Goal: Task Accomplishment & Management: Use online tool/utility

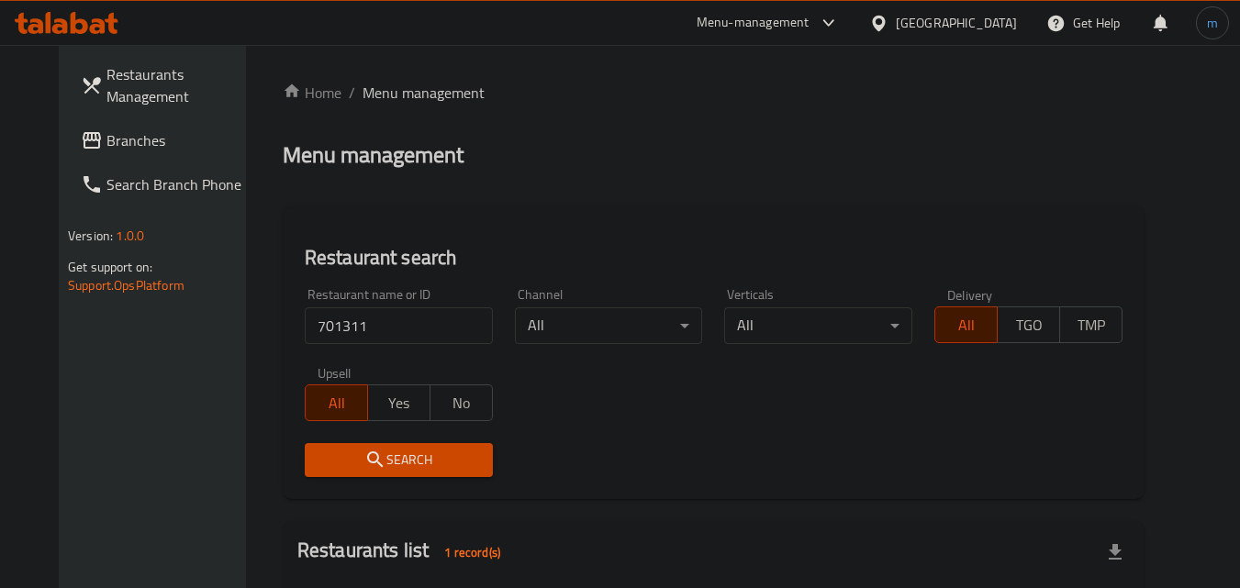
click at [106, 139] on span "Branches" at bounding box center [178, 140] width 145 height 22
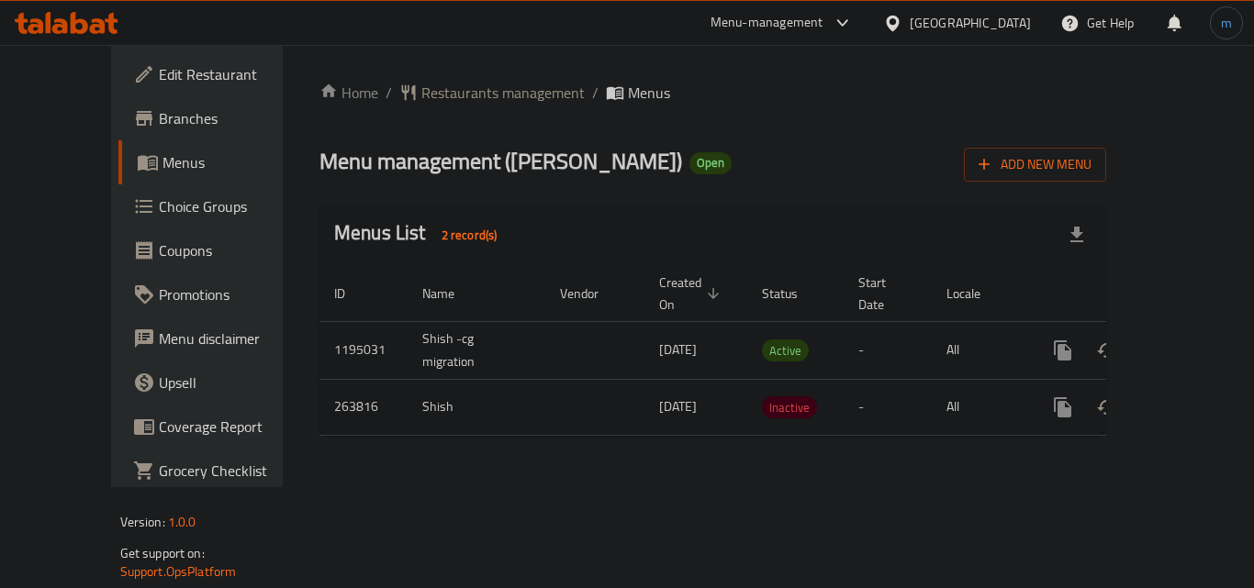
click at [707, 91] on ol "Home / Restaurants management / Menus" at bounding box center [712, 93] width 786 height 22
click at [412, 69] on div "Home / Restaurants management / Menus Menu management ( Shish Shawerma ) Open A…" at bounding box center [713, 266] width 860 height 442
click at [421, 103] on span "Restaurants management" at bounding box center [502, 93] width 163 height 22
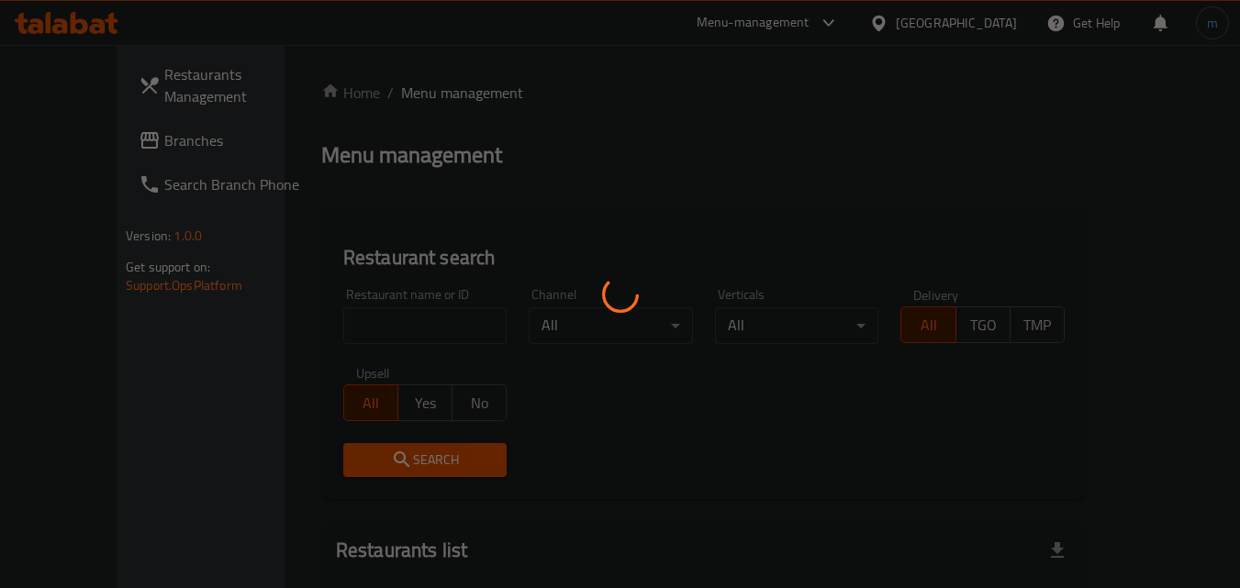
click at [394, 314] on div at bounding box center [620, 294] width 1240 height 588
click at [383, 324] on div at bounding box center [620, 294] width 1240 height 588
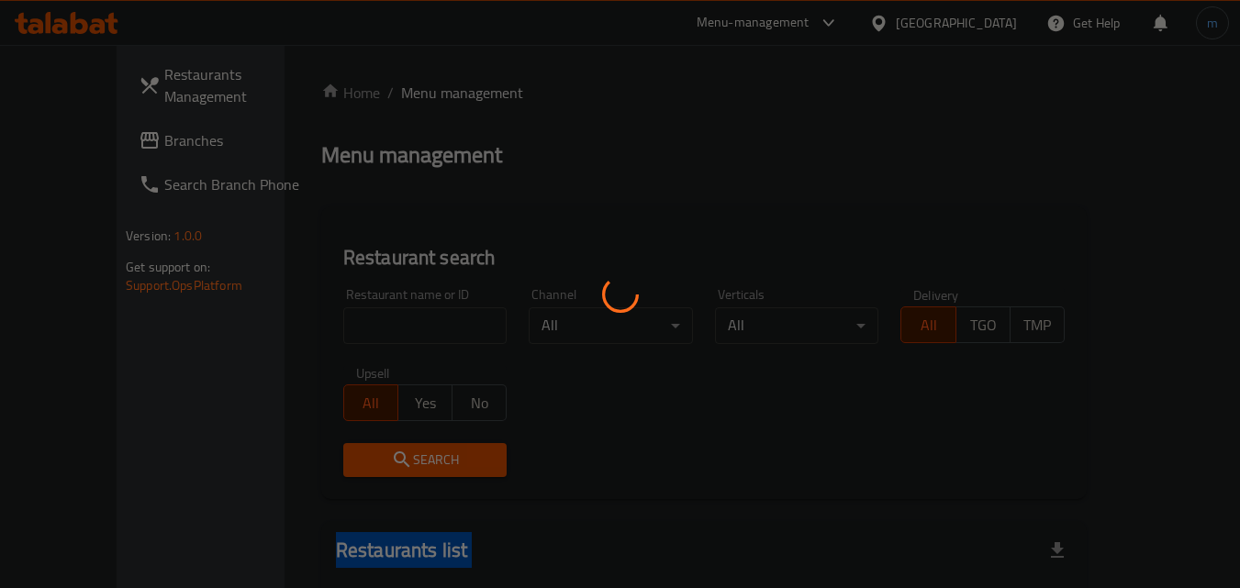
click at [383, 324] on div at bounding box center [620, 294] width 1240 height 588
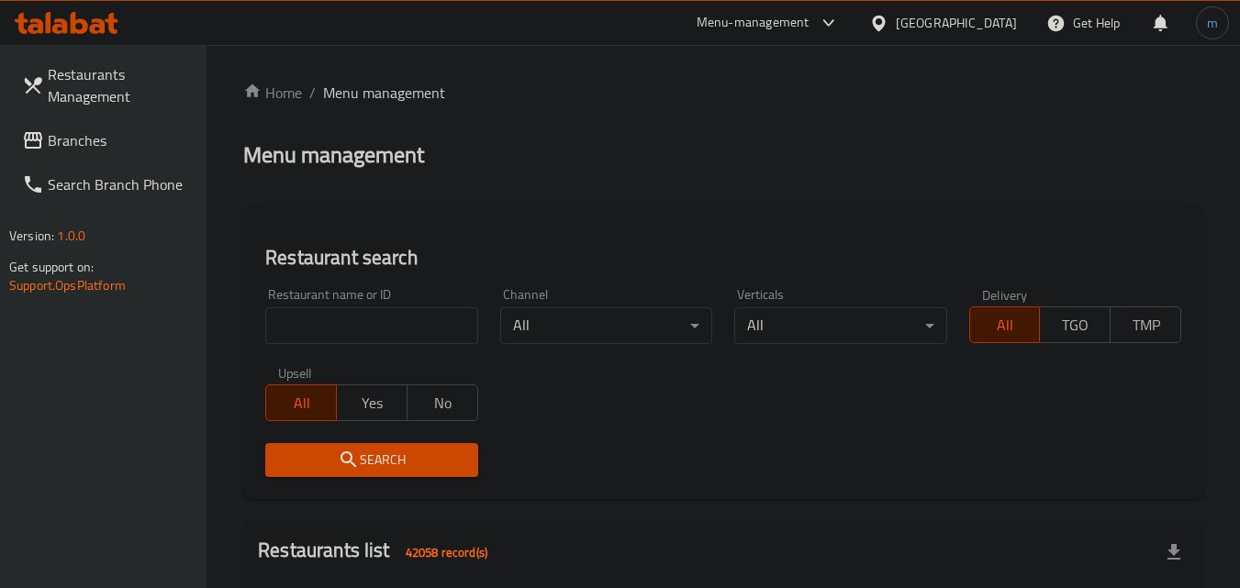
click at [449, 259] on h2 "Restaurant search" at bounding box center [723, 258] width 916 height 28
click at [385, 323] on input "search" at bounding box center [371, 325] width 212 height 37
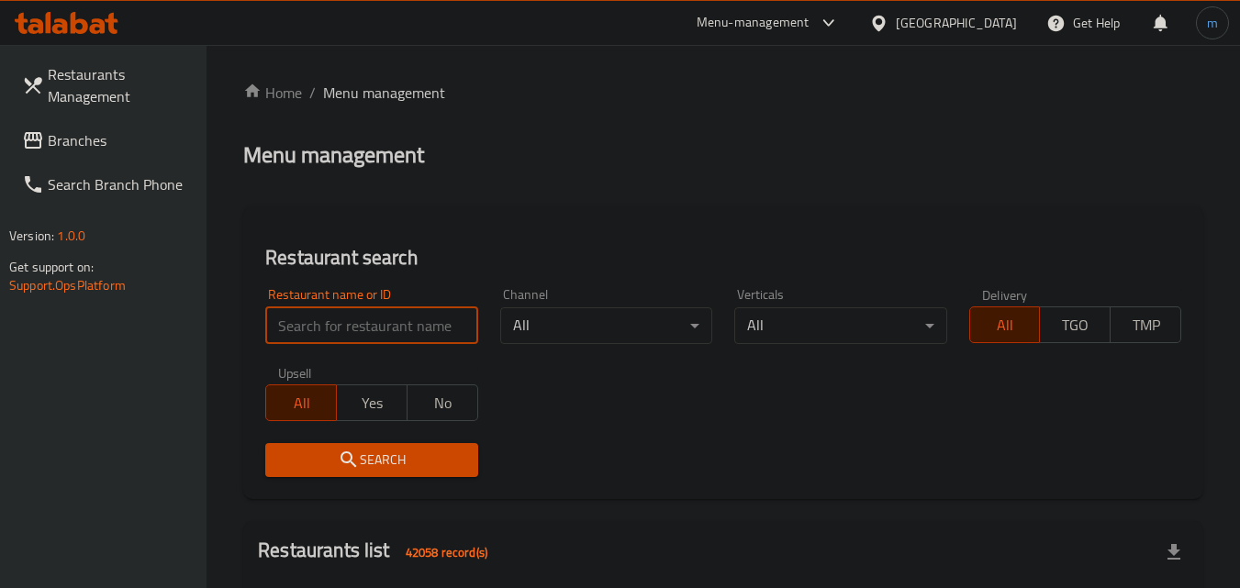
paste input "627543"
type input "627543"
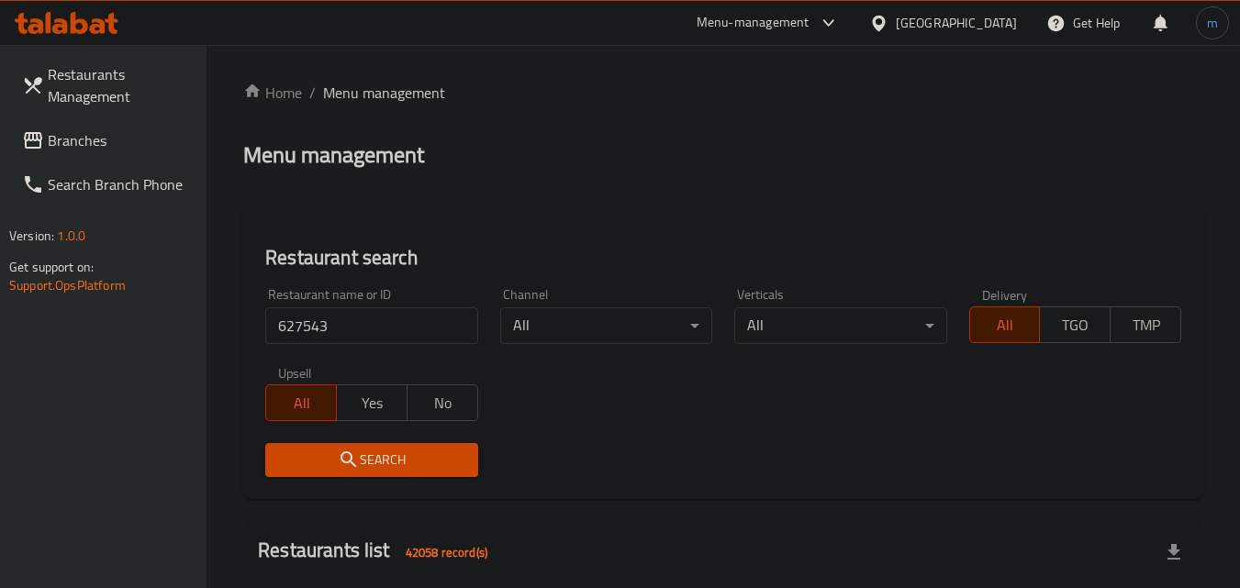
click at [395, 454] on span "Search" at bounding box center [371, 460] width 183 height 23
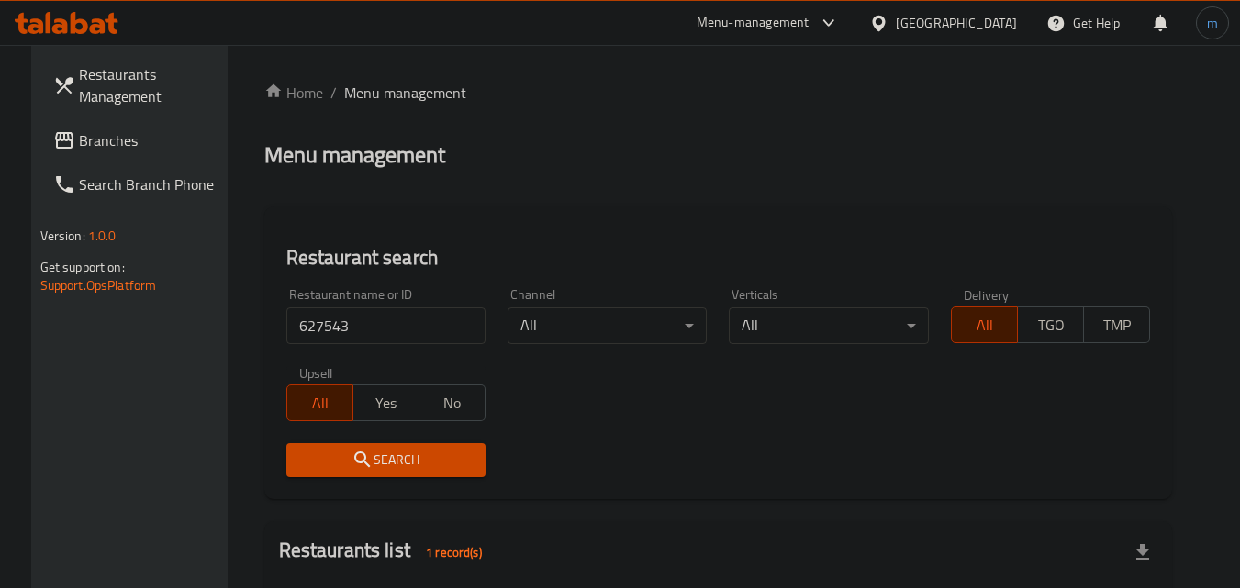
click at [79, 130] on span "Branches" at bounding box center [151, 140] width 145 height 22
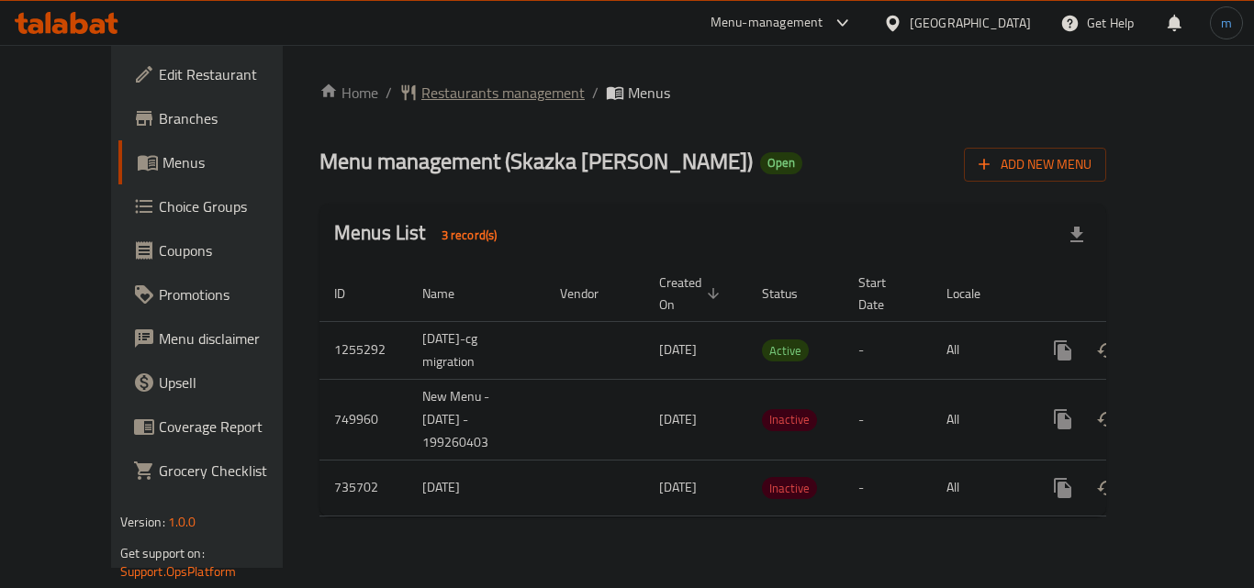
click at [421, 84] on span "Restaurants management" at bounding box center [502, 93] width 163 height 22
click at [448, 87] on span "Restaurants management" at bounding box center [502, 94] width 163 height 22
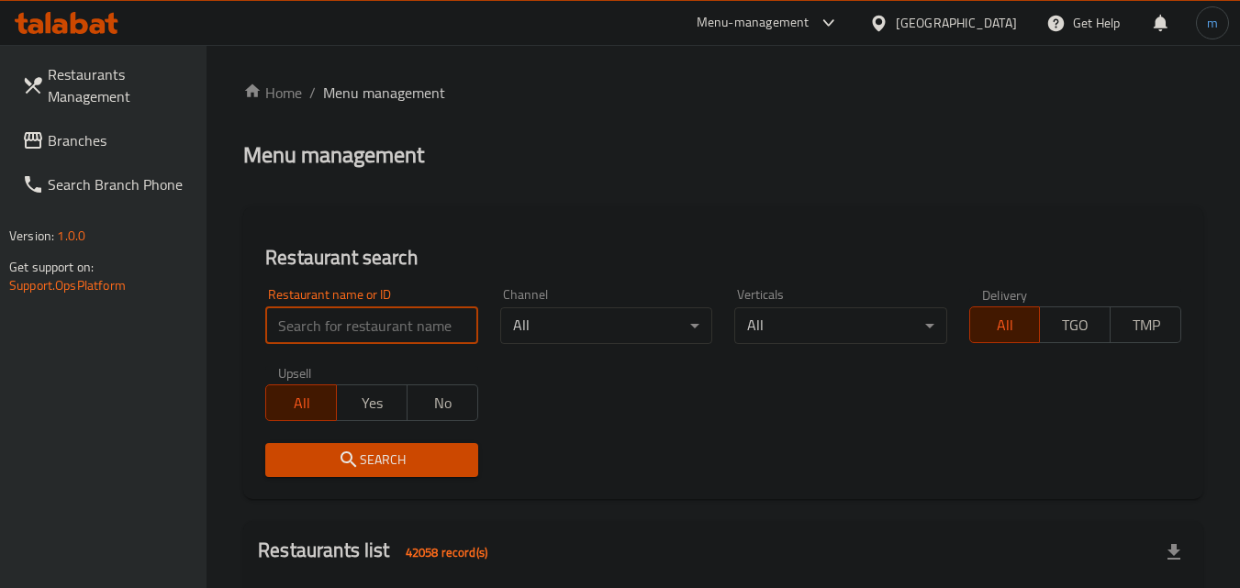
click at [415, 327] on input "search" at bounding box center [371, 325] width 212 height 37
paste input "647199"
type input "647199"
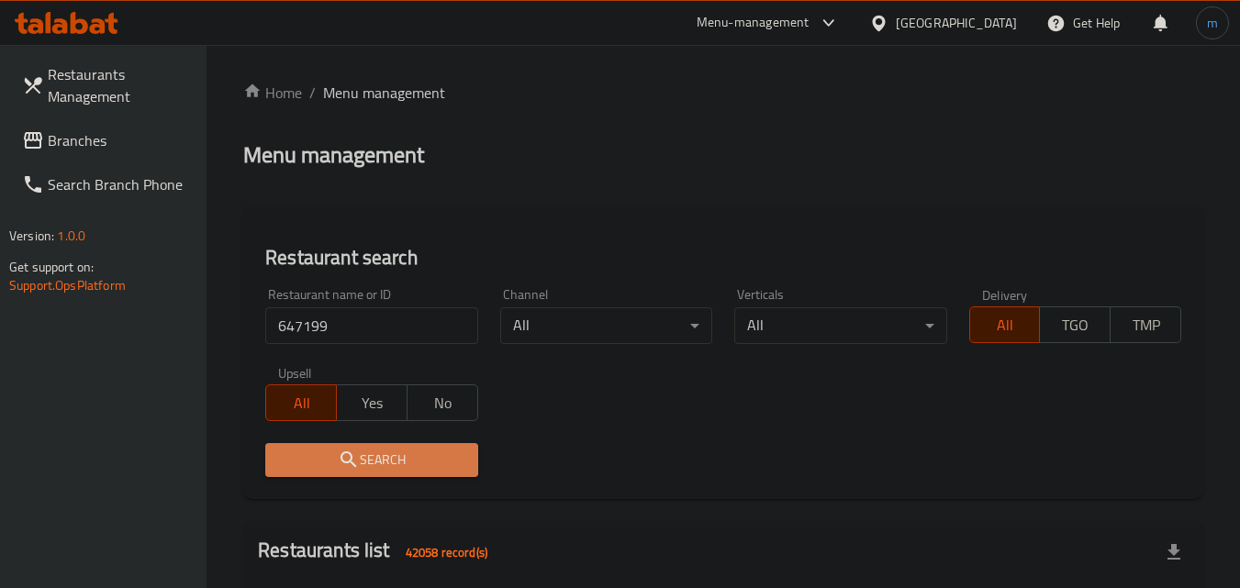
click at [408, 444] on button "Search" at bounding box center [371, 460] width 212 height 34
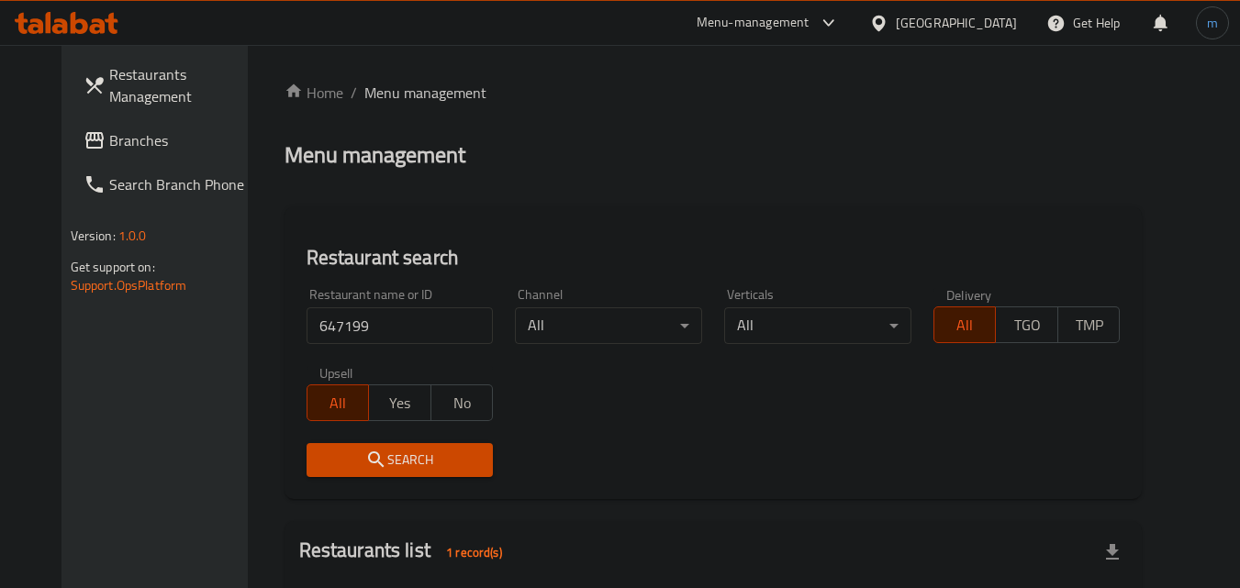
scroll to position [184, 0]
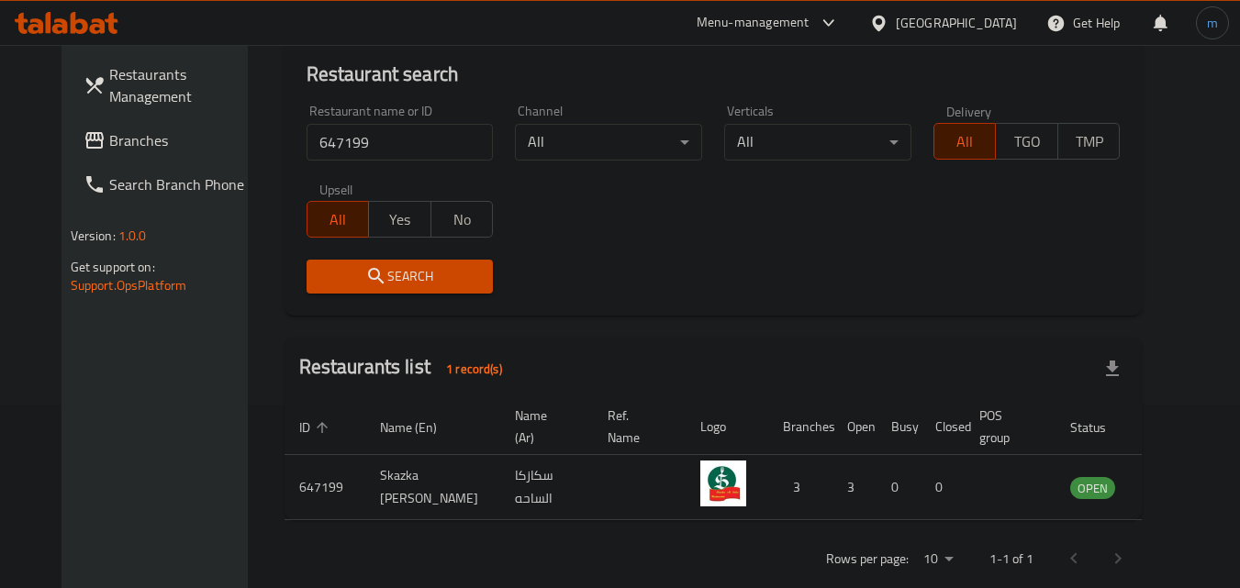
click at [982, 22] on div "[GEOGRAPHIC_DATA]" at bounding box center [956, 23] width 121 height 20
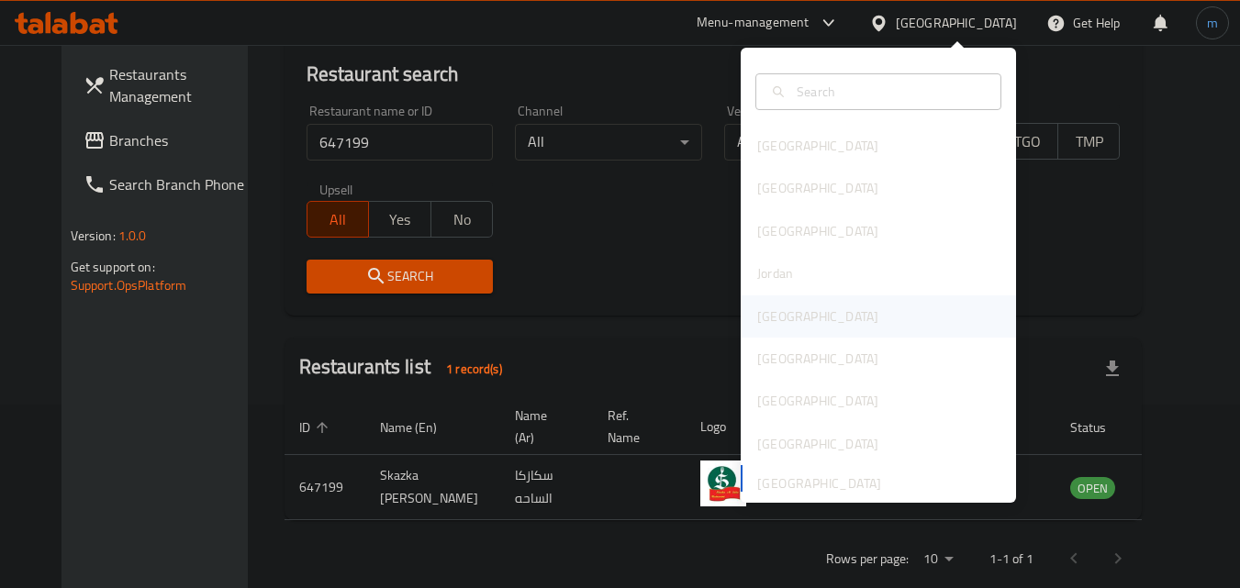
click at [761, 316] on div "Kuwait" at bounding box center [817, 317] width 121 height 20
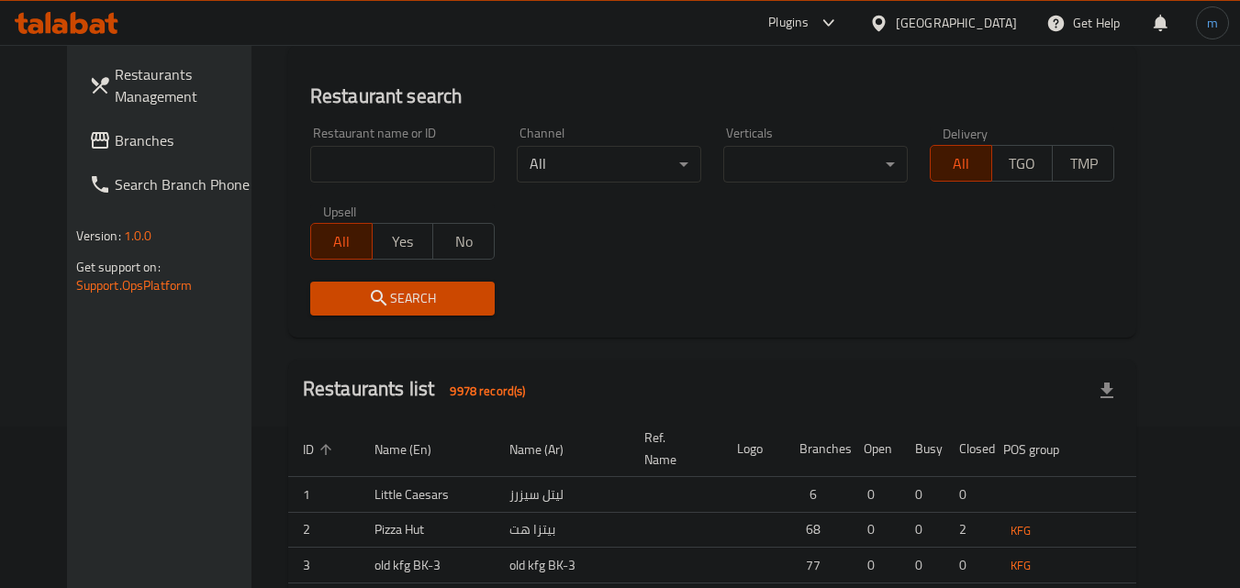
scroll to position [184, 0]
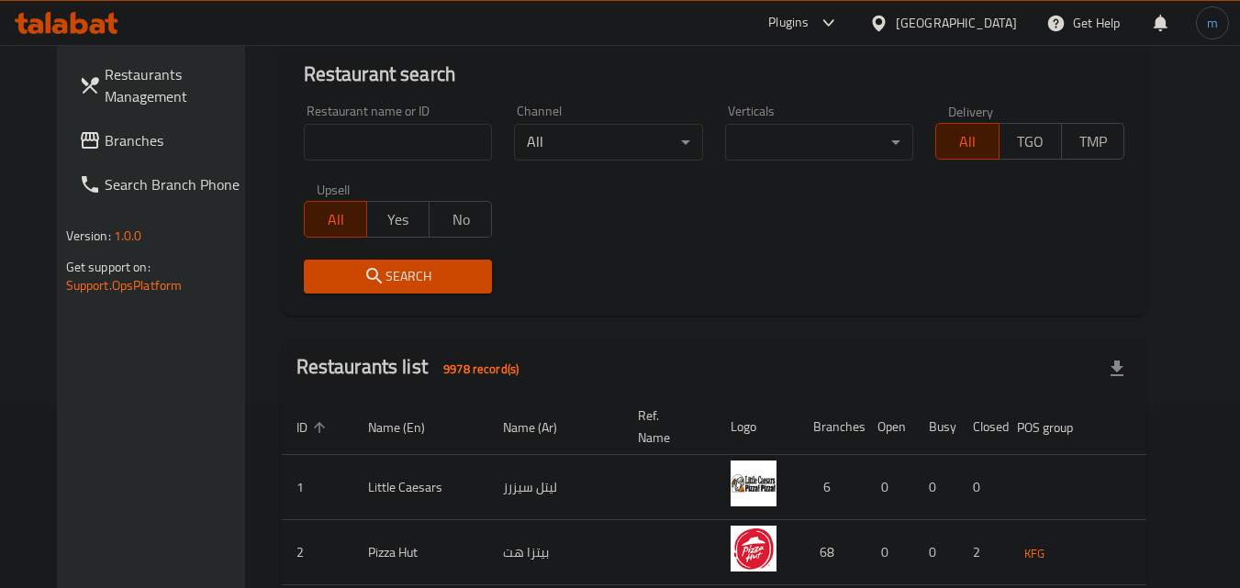
click at [377, 139] on input "search" at bounding box center [398, 142] width 189 height 37
click at [105, 139] on span "Branches" at bounding box center [177, 140] width 145 height 22
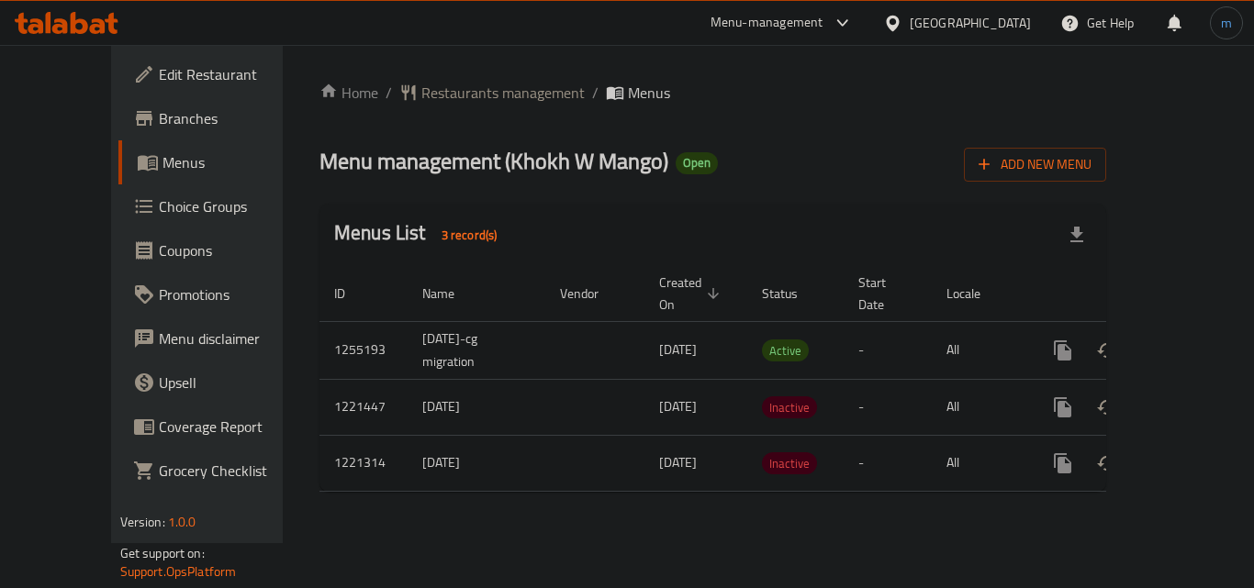
click at [159, 217] on span "Choice Groups" at bounding box center [232, 206] width 147 height 22
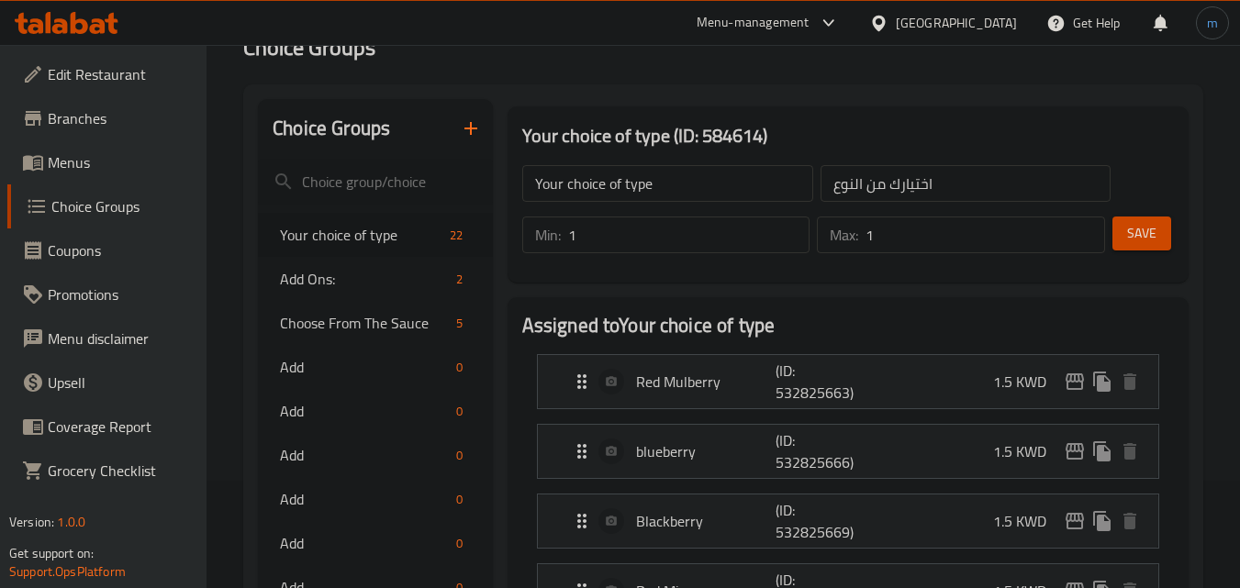
scroll to position [184, 0]
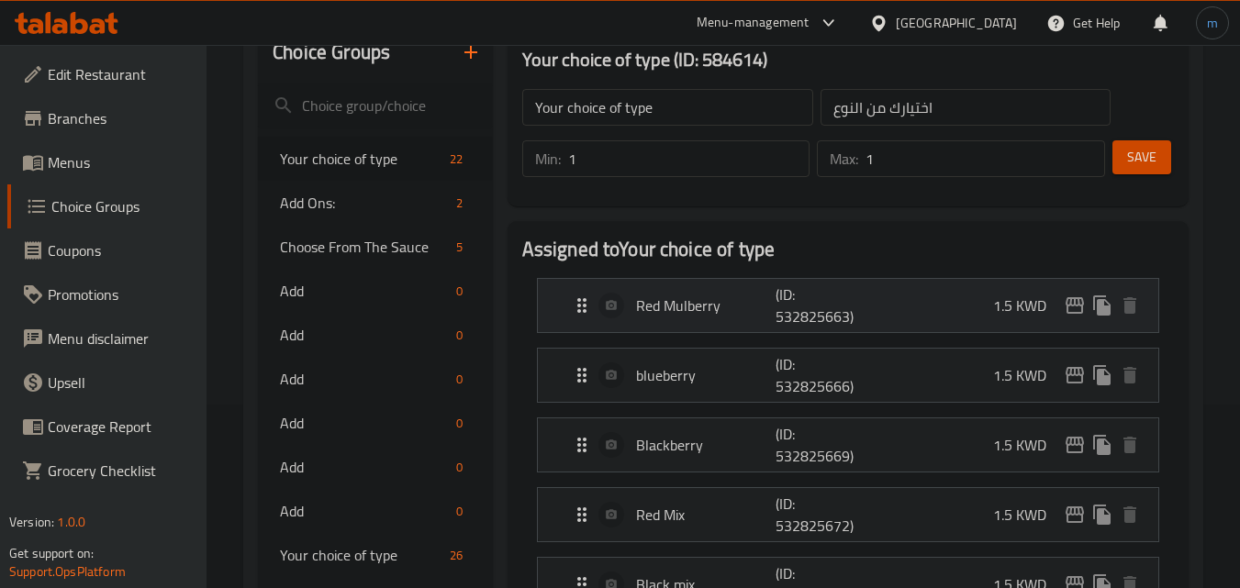
click at [678, 307] on p "Red Mulberry" at bounding box center [706, 306] width 140 height 22
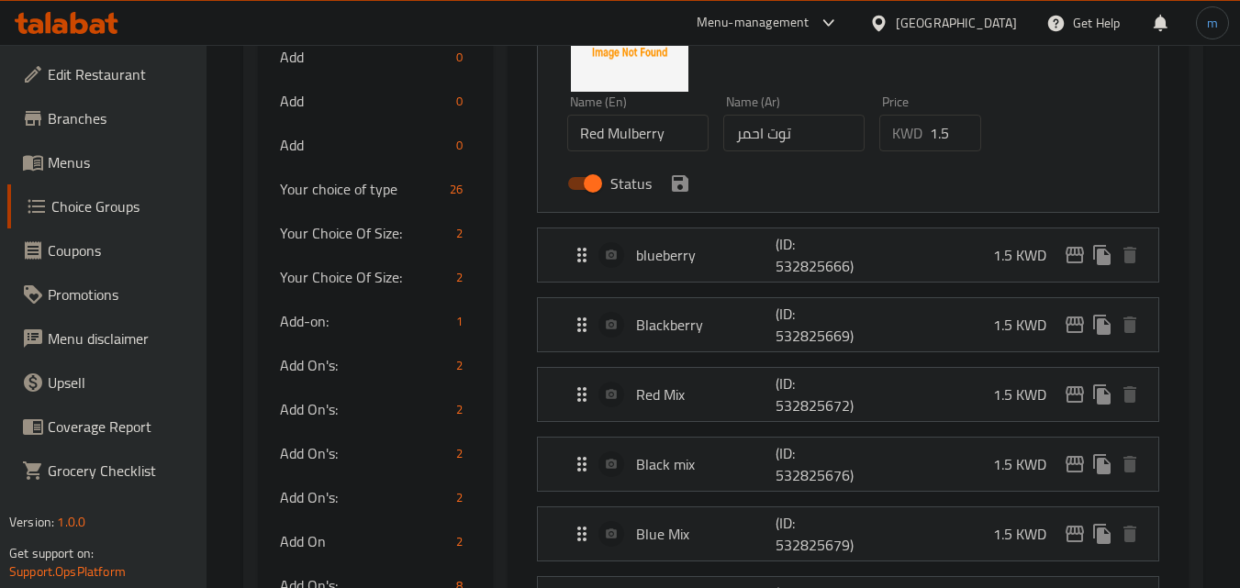
scroll to position [551, 0]
click at [659, 262] on p "blueberry" at bounding box center [706, 254] width 140 height 22
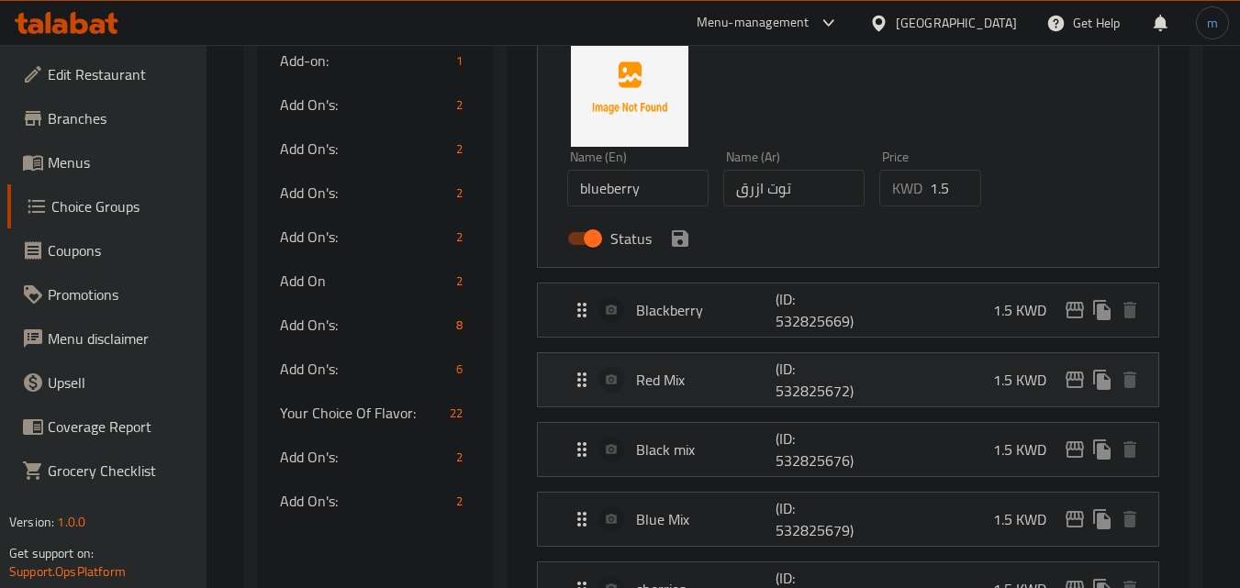
scroll to position [826, 0]
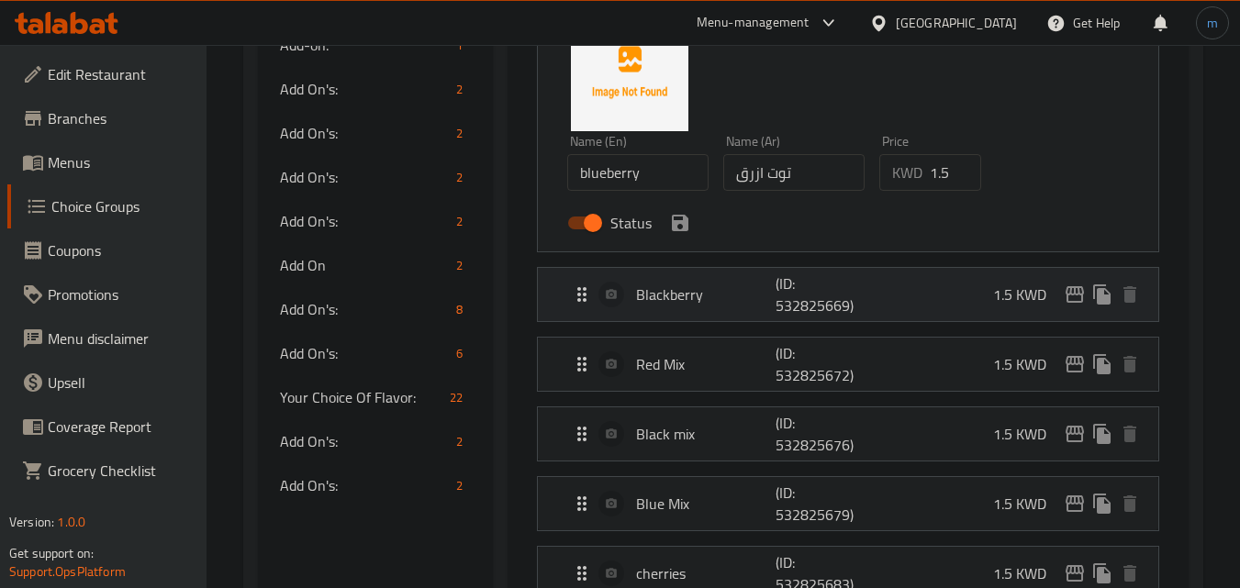
click at [679, 306] on p "Blackberry" at bounding box center [706, 295] width 140 height 22
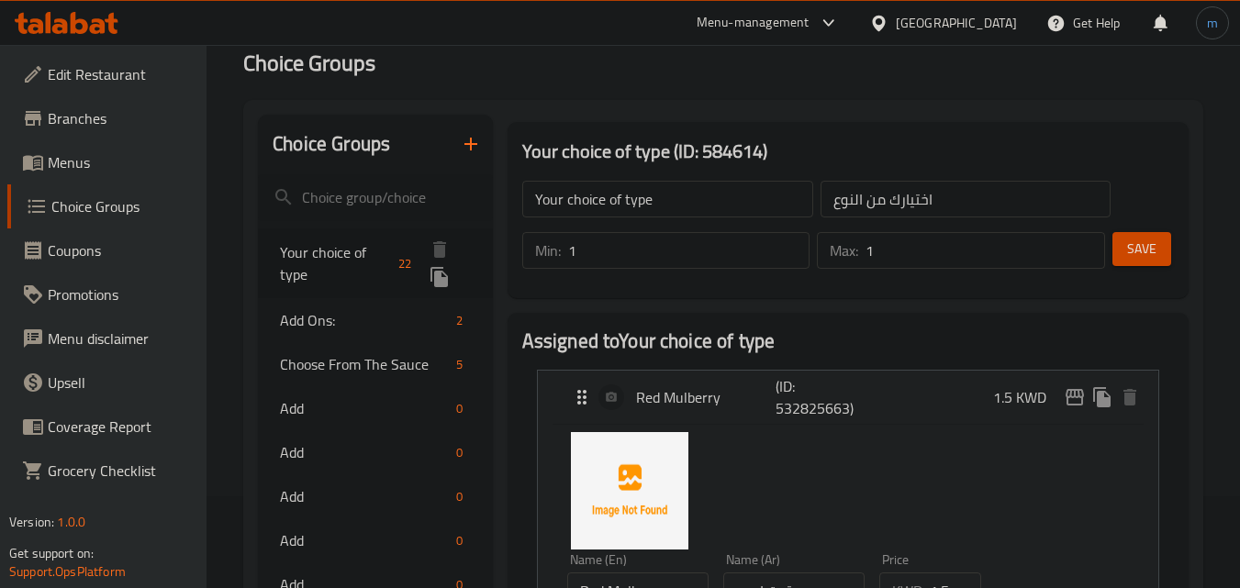
scroll to position [0, 0]
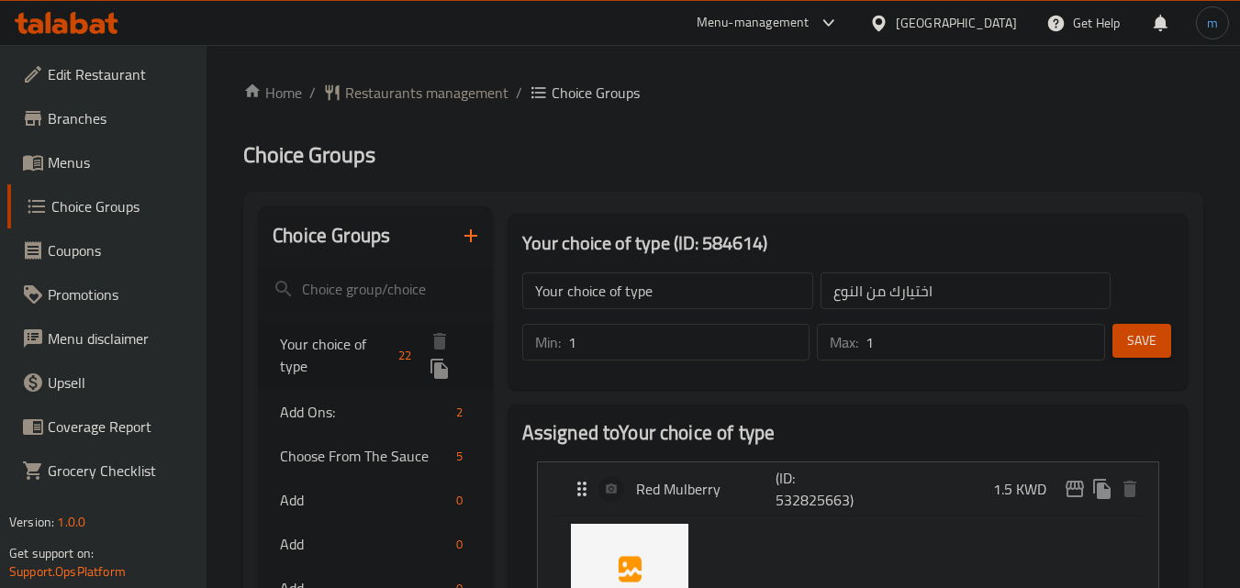
click at [328, 343] on span "Your choice of type" at bounding box center [335, 355] width 111 height 44
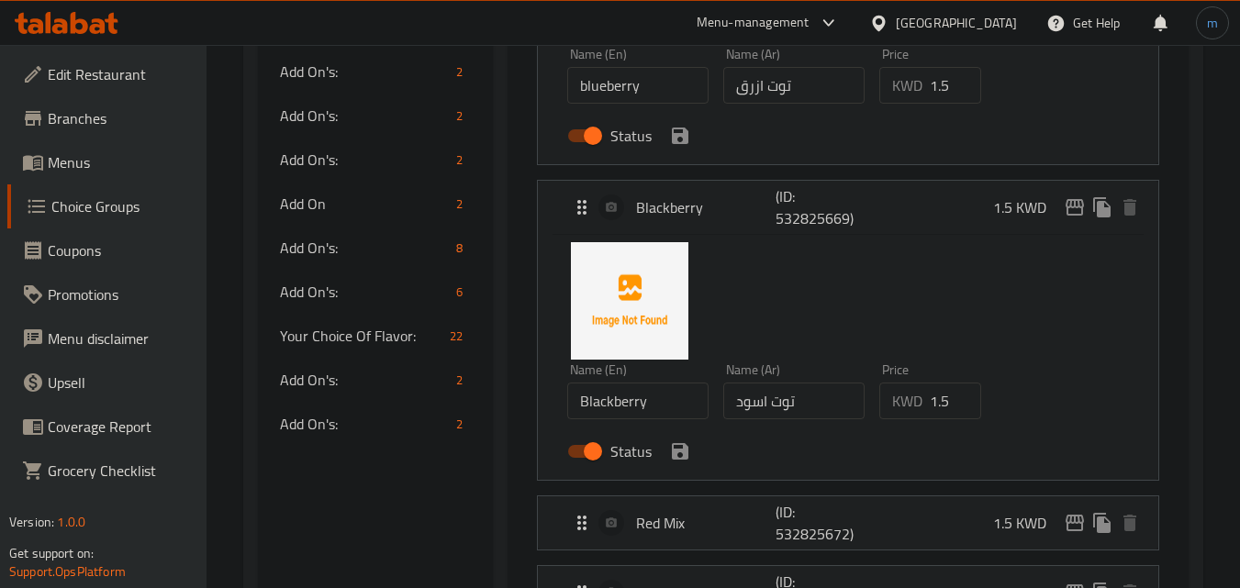
scroll to position [918, 0]
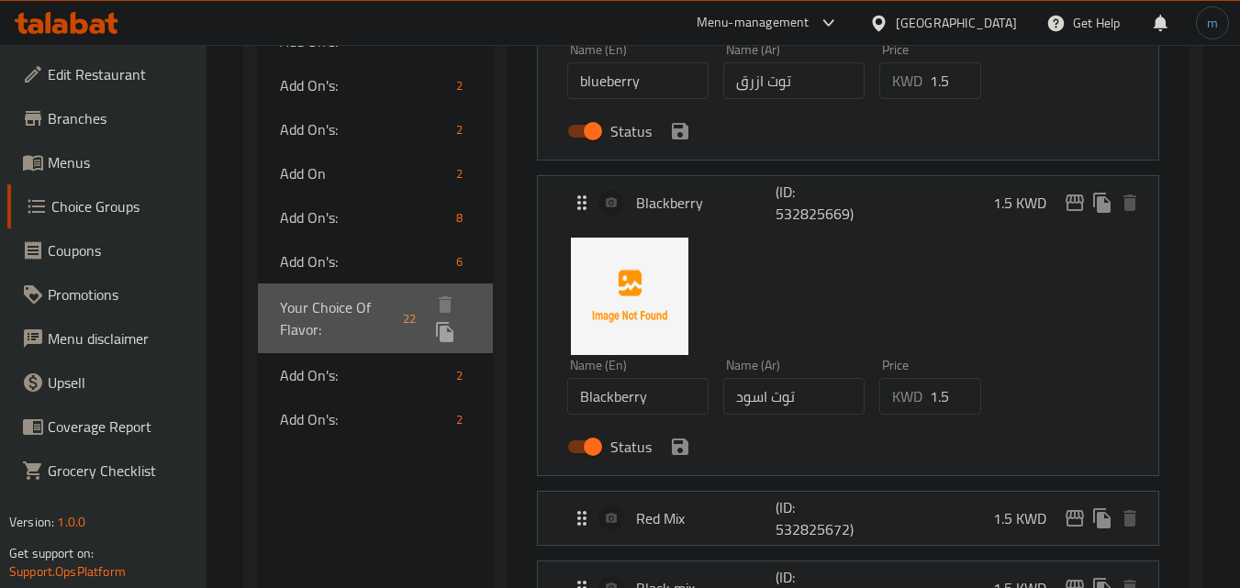
click at [351, 313] on span "Your Choice Of Flavor:" at bounding box center [338, 318] width 116 height 44
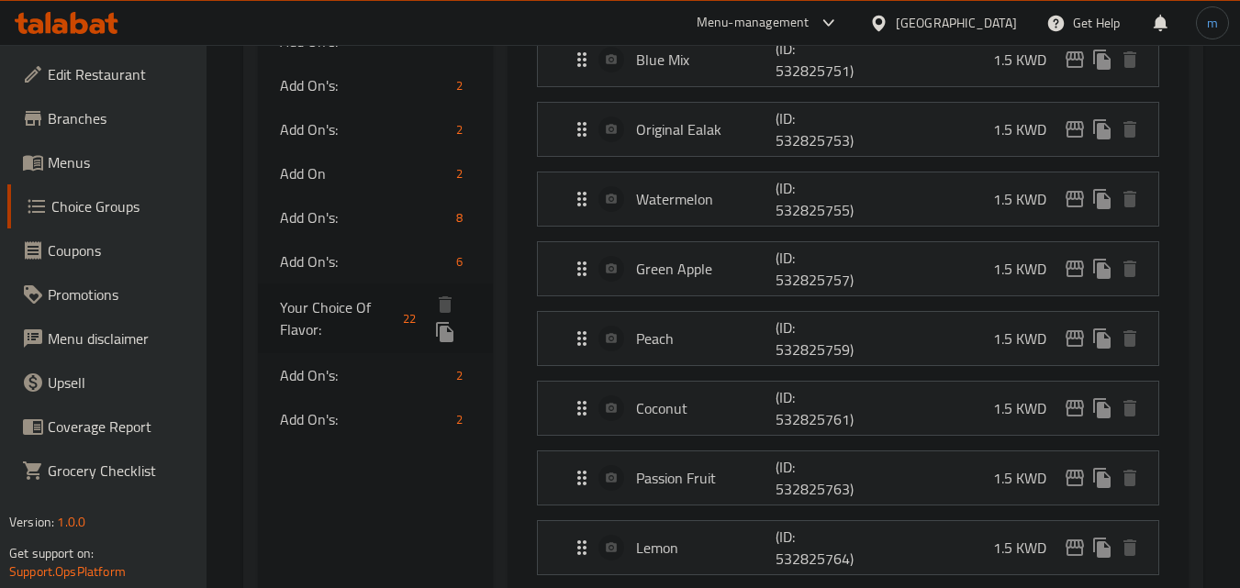
type input "Your Choice Of Flavor:"
type input "اختيارك من النكهة:"
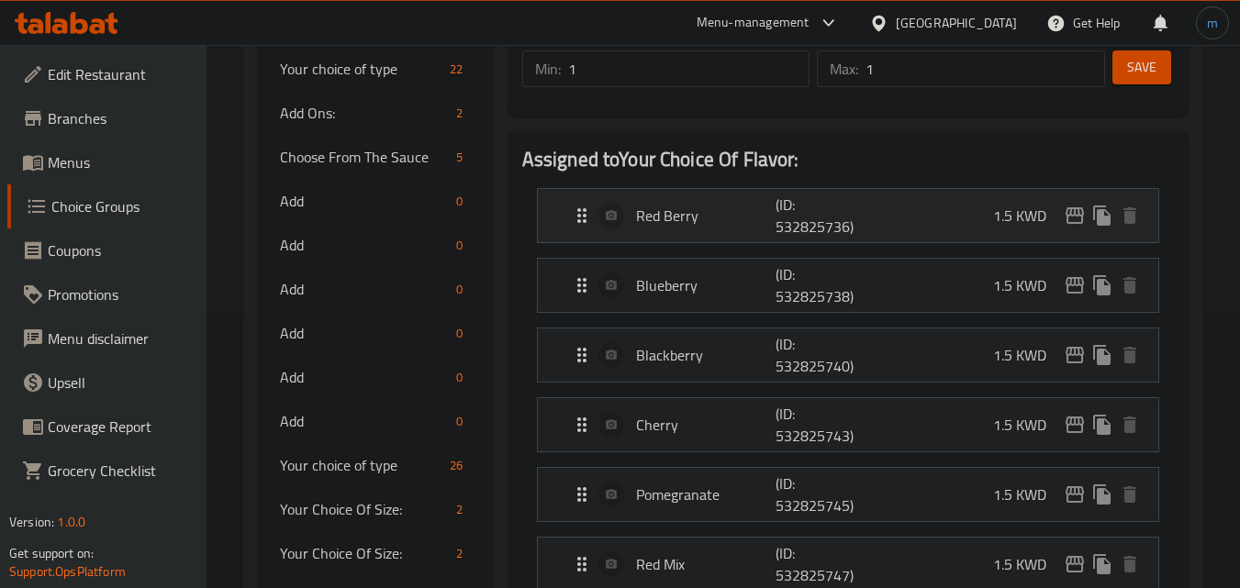
scroll to position [92, 0]
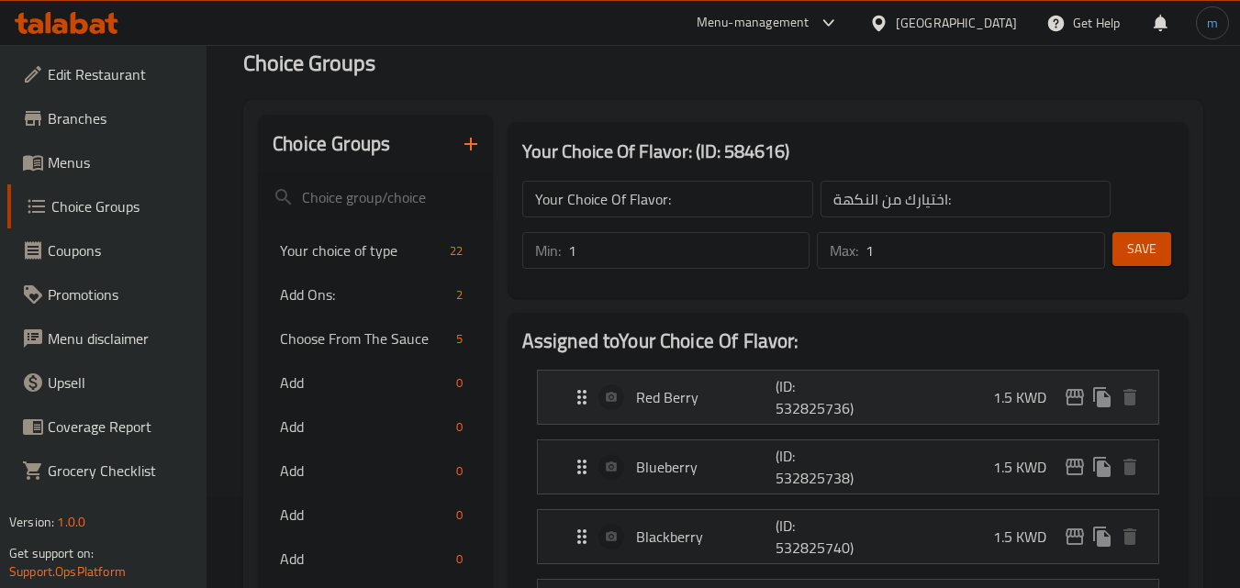
click at [657, 387] on p "Red Berry" at bounding box center [706, 397] width 140 height 22
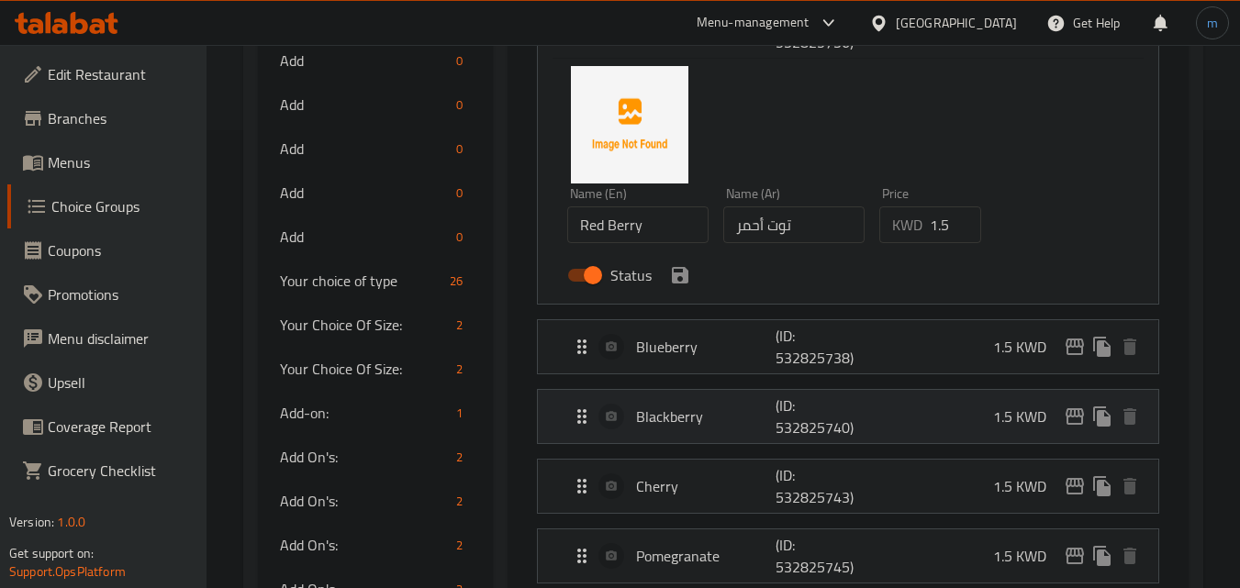
scroll to position [459, 0]
click at [638, 365] on div "Blueberry (ID: 532825738) 1.5 KWD" at bounding box center [853, 345] width 565 height 53
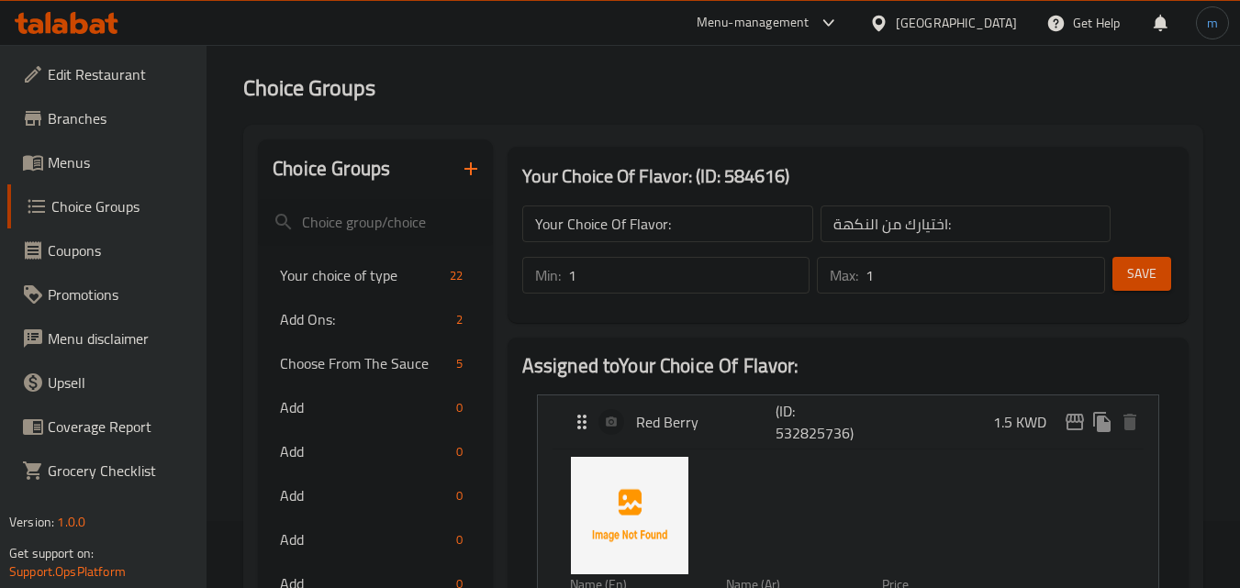
scroll to position [0, 0]
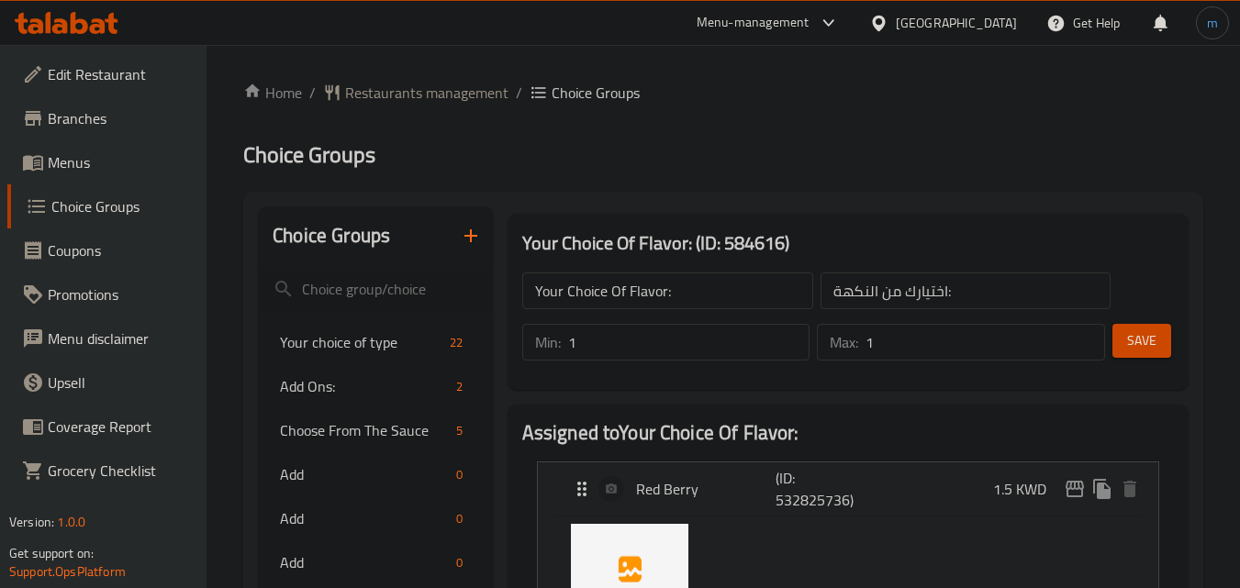
click at [995, 21] on div "Kuwait" at bounding box center [956, 23] width 121 height 20
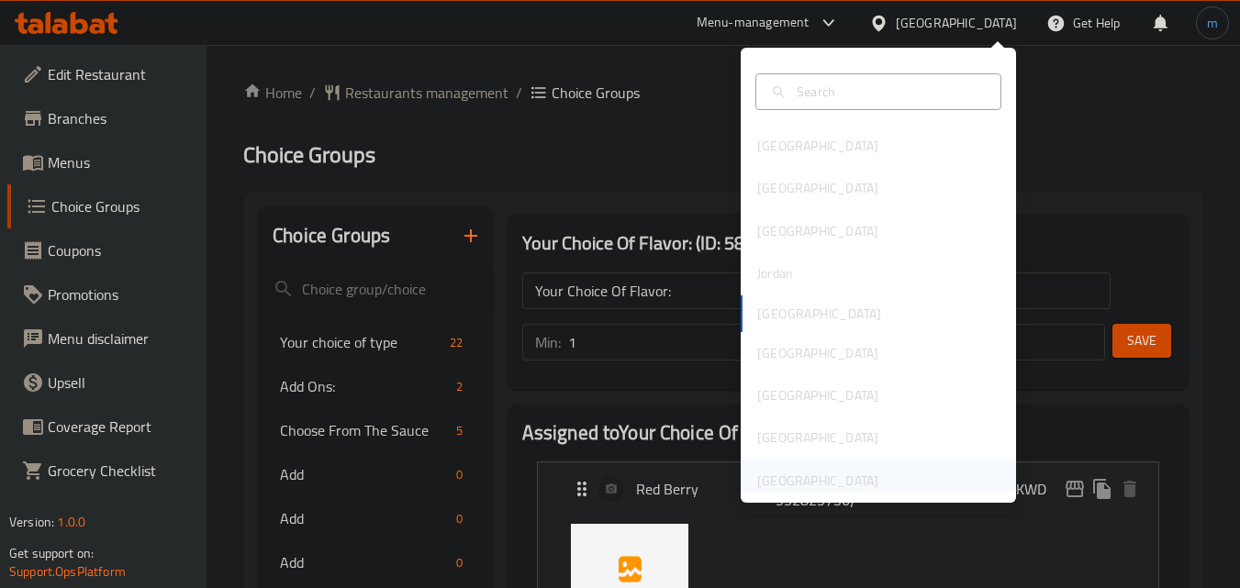
click at [789, 475] on div "[GEOGRAPHIC_DATA]" at bounding box center [817, 481] width 121 height 20
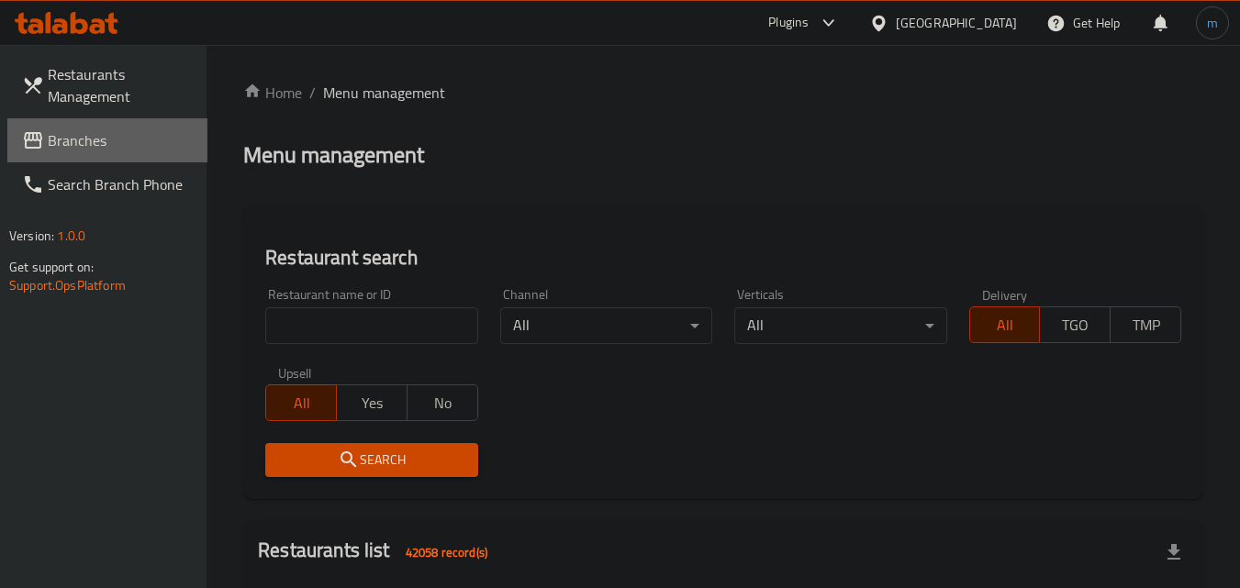
click at [61, 129] on span "Branches" at bounding box center [120, 140] width 145 height 22
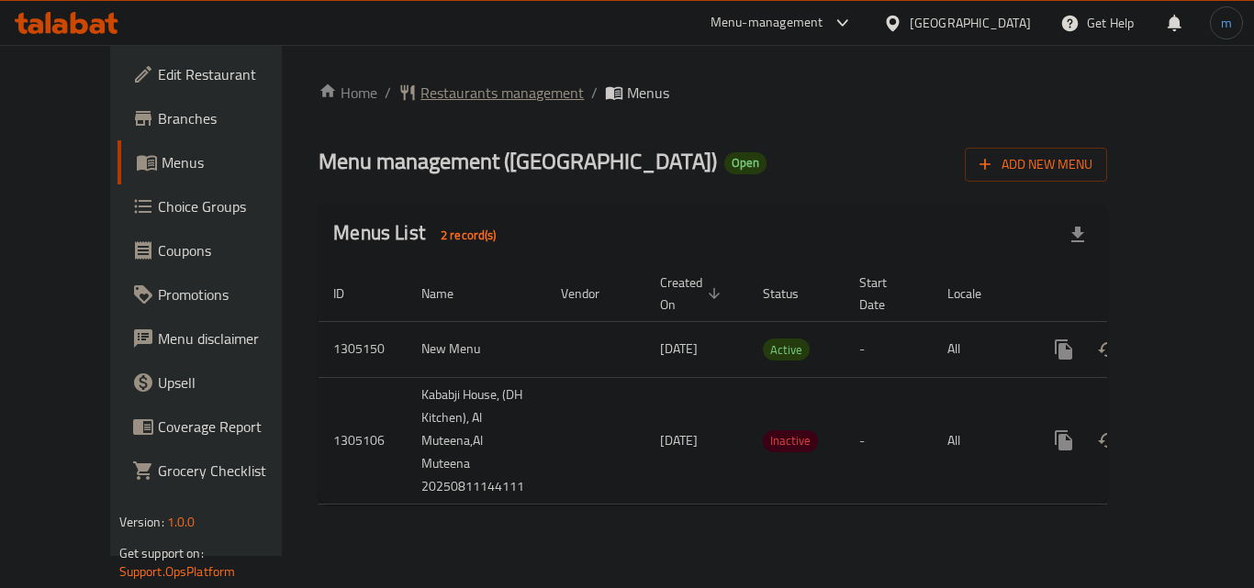
click at [428, 85] on span "Restaurants management" at bounding box center [501, 93] width 163 height 22
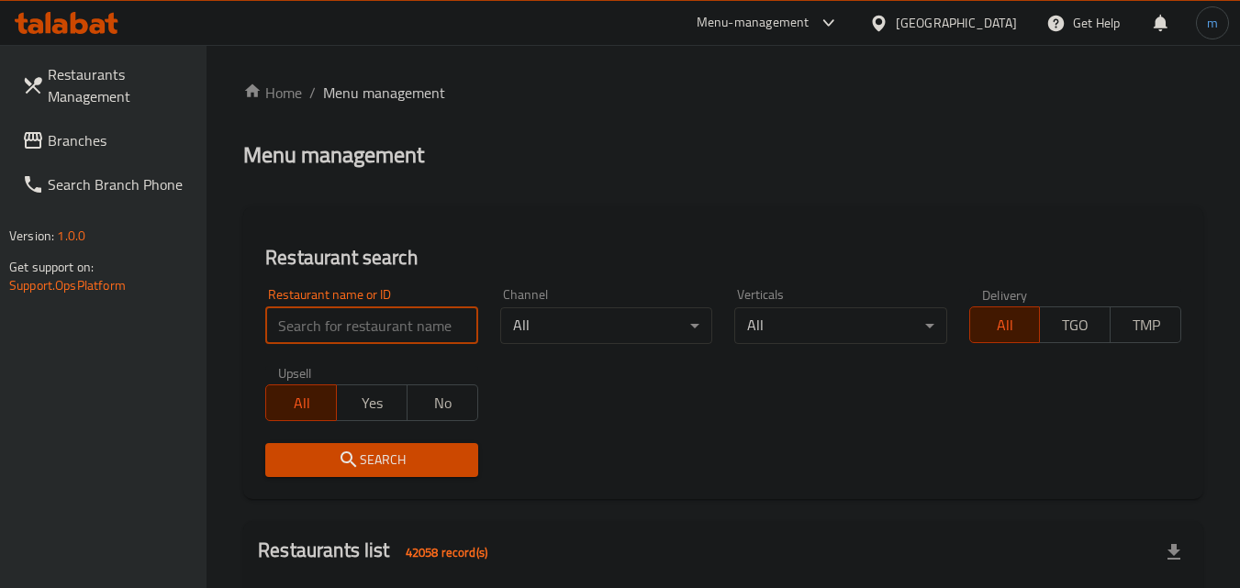
click at [418, 325] on input "search" at bounding box center [371, 325] width 212 height 37
paste input "703571"
type input "703571"
click at [419, 454] on span "Search" at bounding box center [371, 460] width 183 height 23
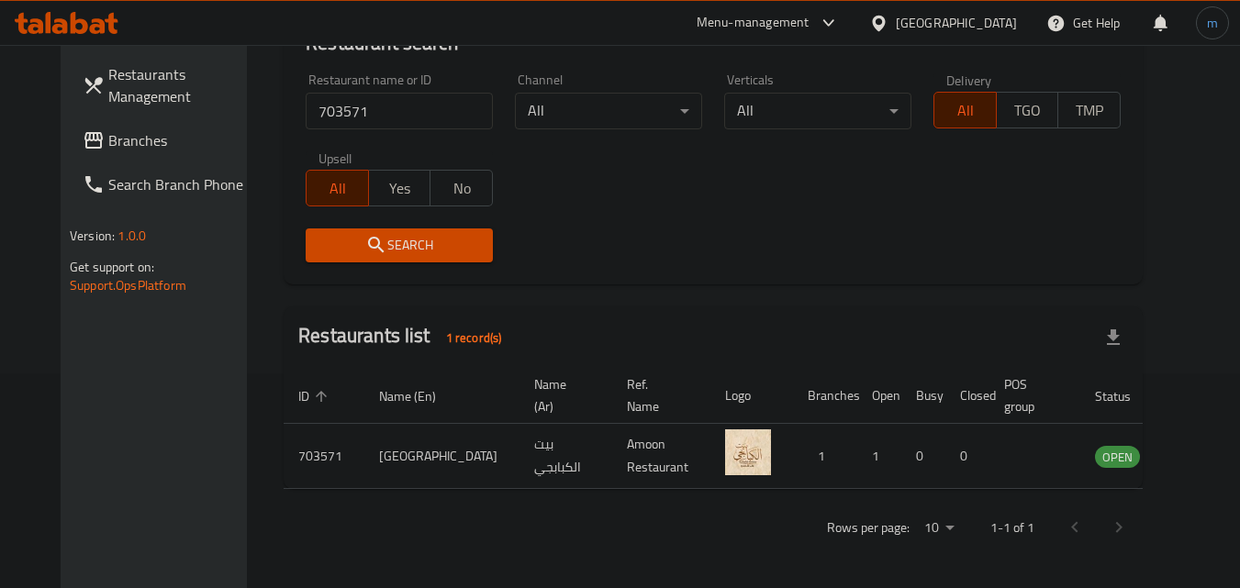
scroll to position [215, 0]
